Goal: Task Accomplishment & Management: Use online tool/utility

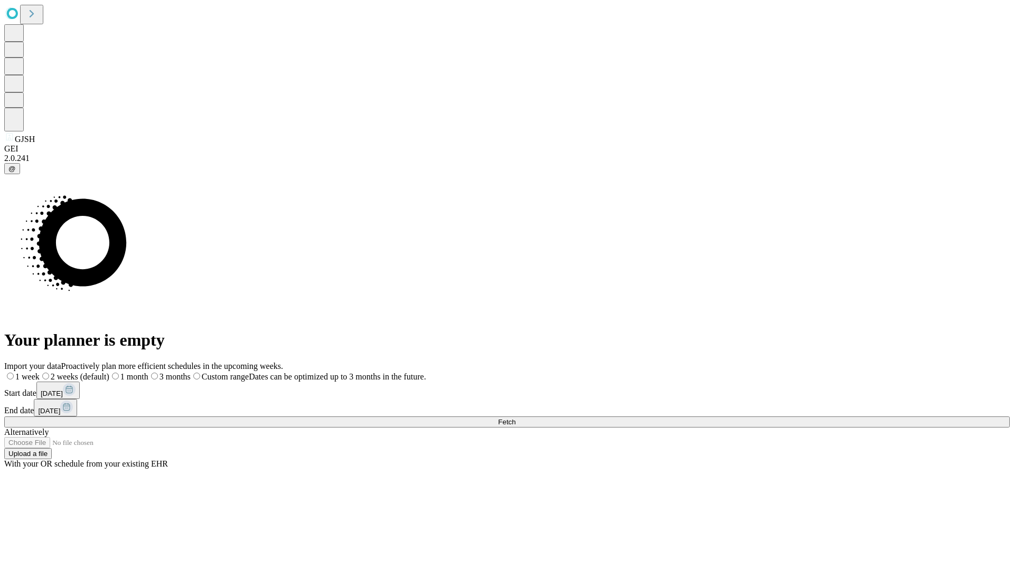
click at [515, 418] on span "Fetch" at bounding box center [506, 422] width 17 height 8
